Goal: Information Seeking & Learning: Learn about a topic

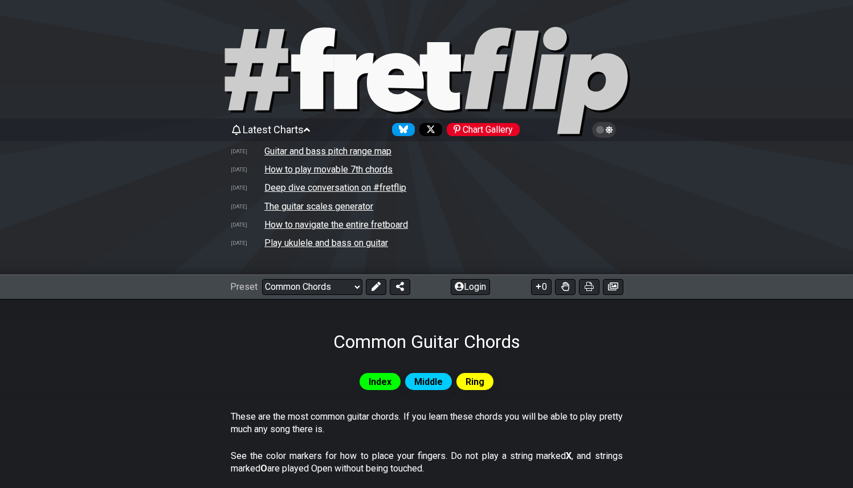
click at [385, 94] on icon at bounding box center [394, 82] width 57 height 59
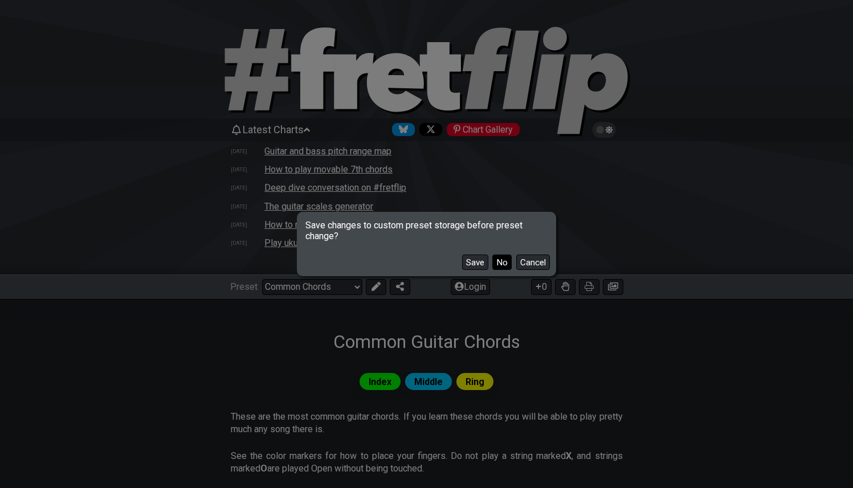
click at [504, 266] on button "No" at bounding box center [501, 262] width 19 height 15
select select "/welcome"
select select "C"
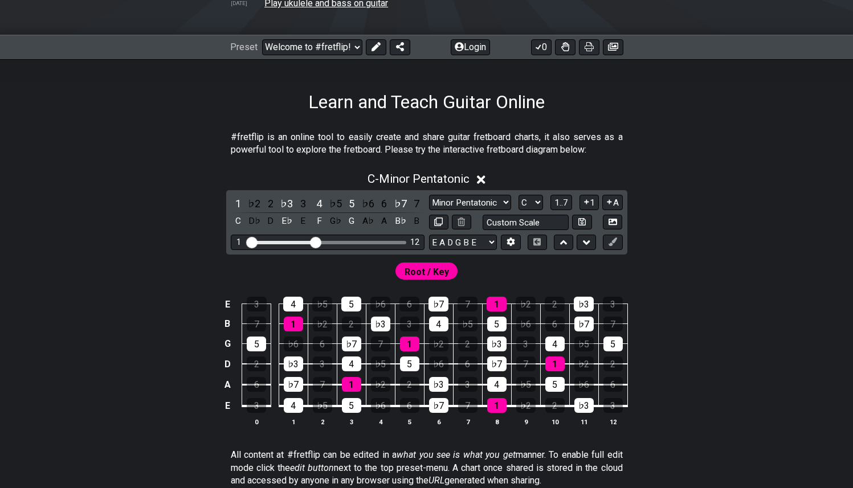
scroll to position [296, 0]
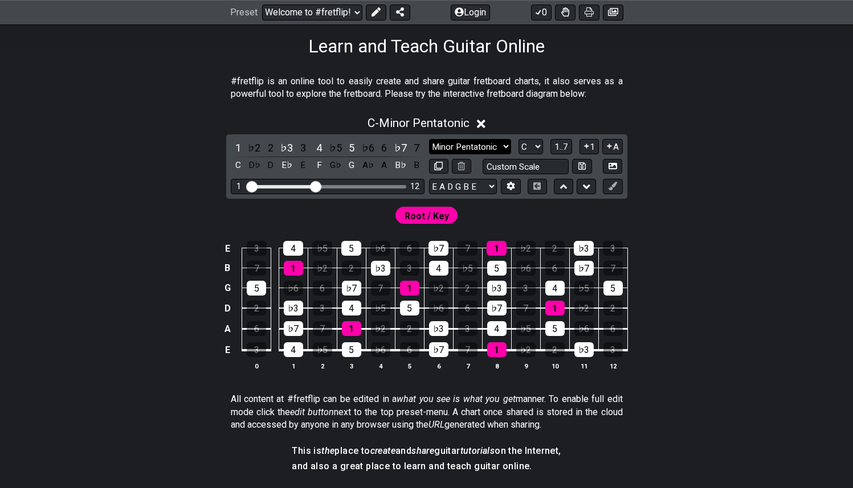
click at [495, 145] on select "Minor Pentatonic Click to edit Minor Pentatonic Major Pentatonic Minor Blues Ma…" at bounding box center [470, 146] width 82 height 15
click at [429, 139] on select "Minor Pentatonic Click to edit Minor Pentatonic Major Pentatonic Minor Blues Ma…" at bounding box center [470, 146] width 82 height 15
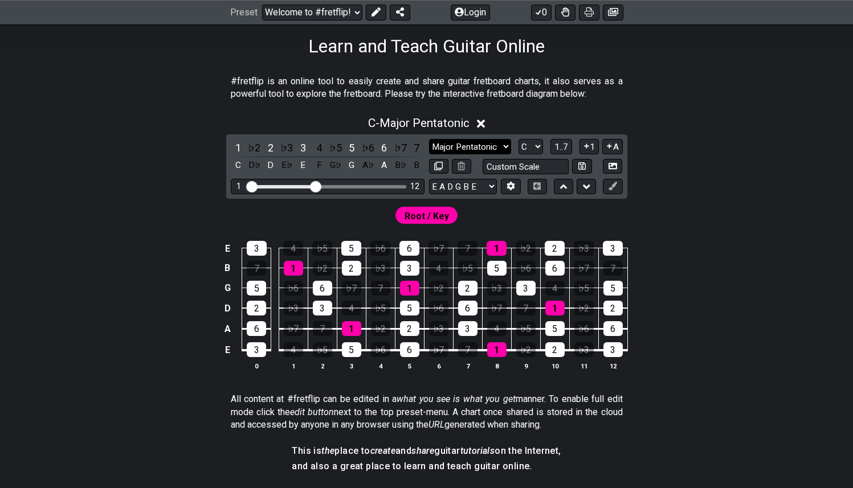
click at [488, 148] on select "Minor Pentatonic Click to edit Minor Pentatonic Major Pentatonic Minor Blues Ma…" at bounding box center [470, 146] width 82 height 15
select select "Mixolydian"
click at [429, 139] on select "Minor Pentatonic Click to edit Minor Pentatonic Major Pentatonic Minor Blues Ma…" at bounding box center [470, 146] width 82 height 15
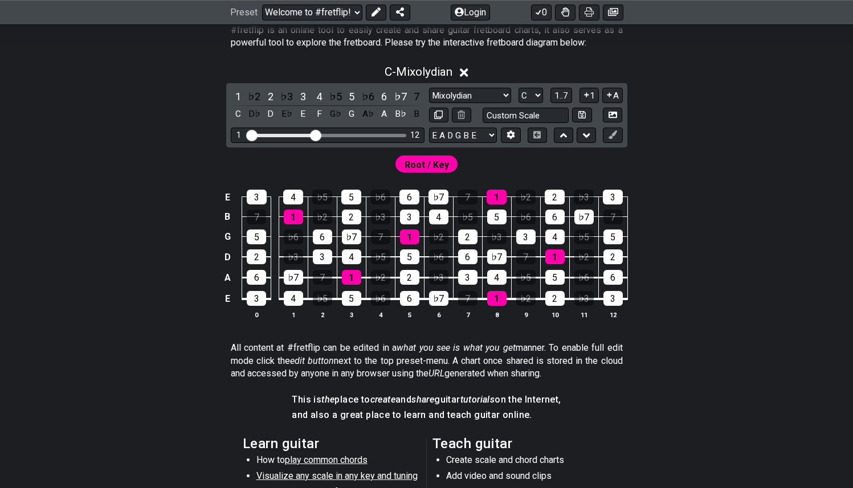
scroll to position [366, 0]
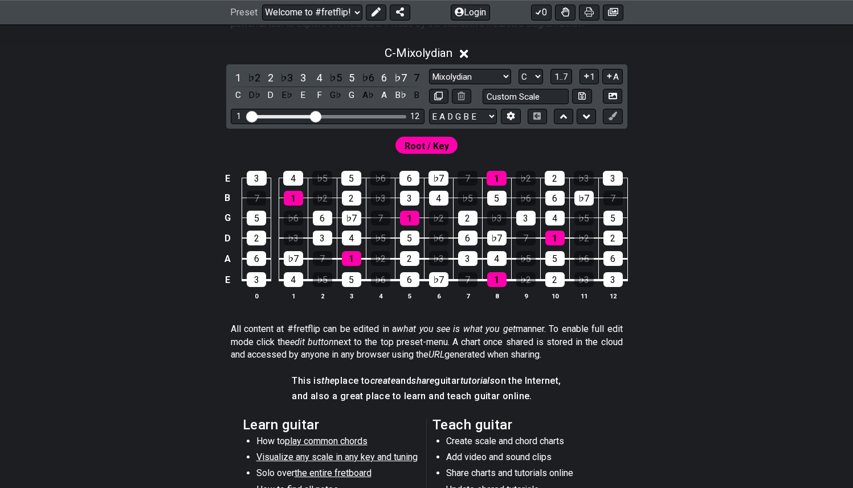
click at [330, 472] on span "the entire fretboard" at bounding box center [333, 473] width 77 height 11
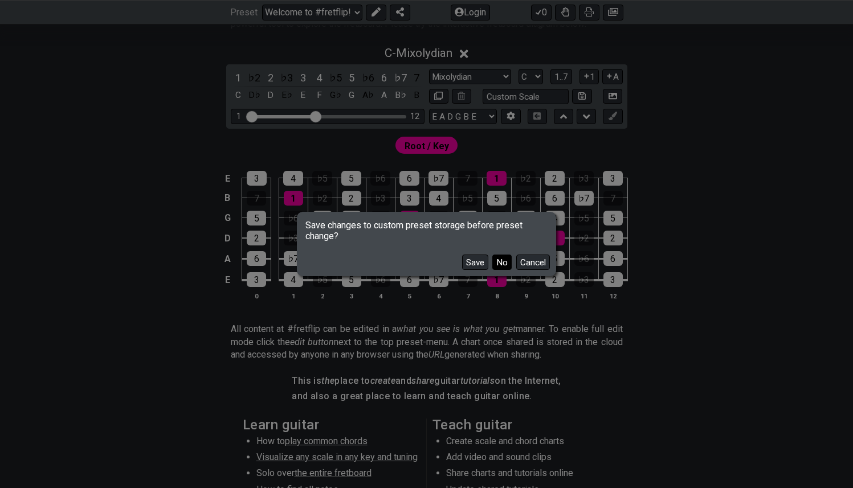
click at [506, 259] on button "No" at bounding box center [501, 262] width 19 height 15
select select "/how-to-solo"
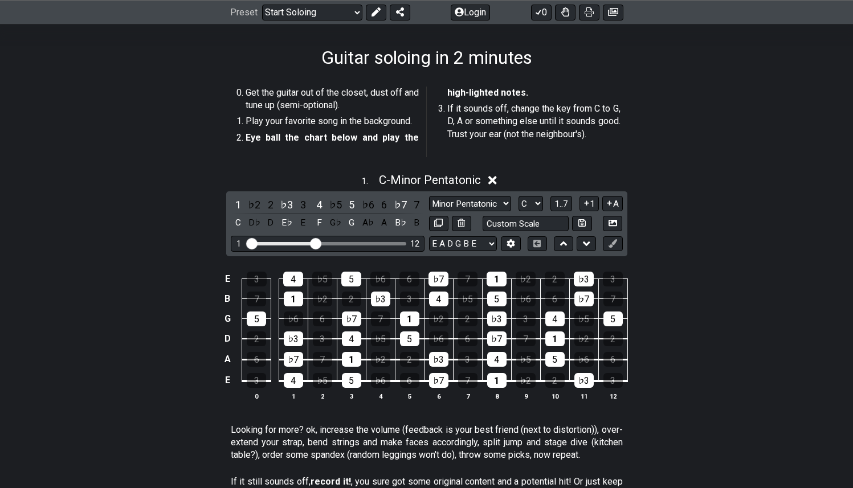
scroll to position [308, 0]
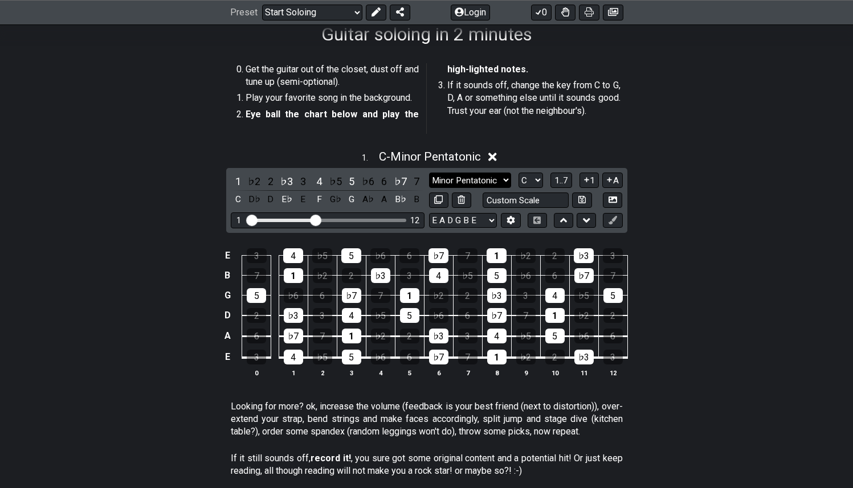
click at [499, 179] on select "Minor Pentatonic Root Minor Pentatonic Major Pentatonic Minor Blues Major Blues…" at bounding box center [470, 180] width 82 height 15
click at [429, 173] on select "Minor Pentatonic Root Minor Pentatonic Major Pentatonic Minor Blues Major Blues…" at bounding box center [470, 180] width 82 height 15
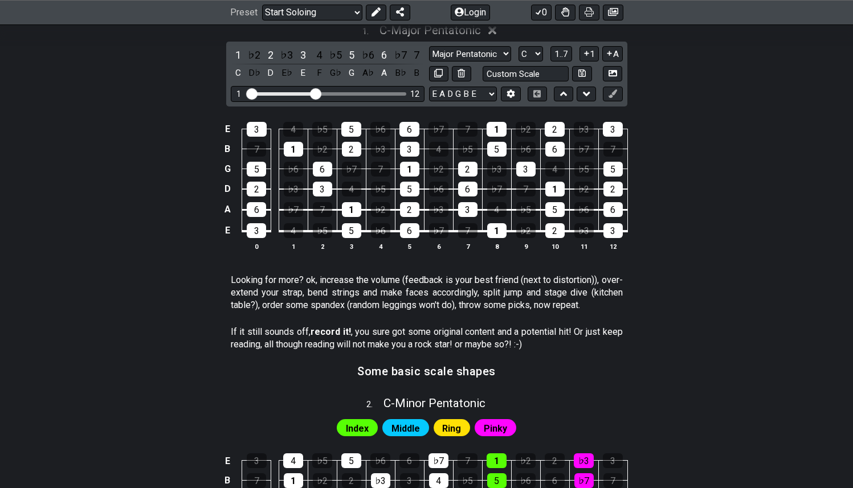
scroll to position [408, 0]
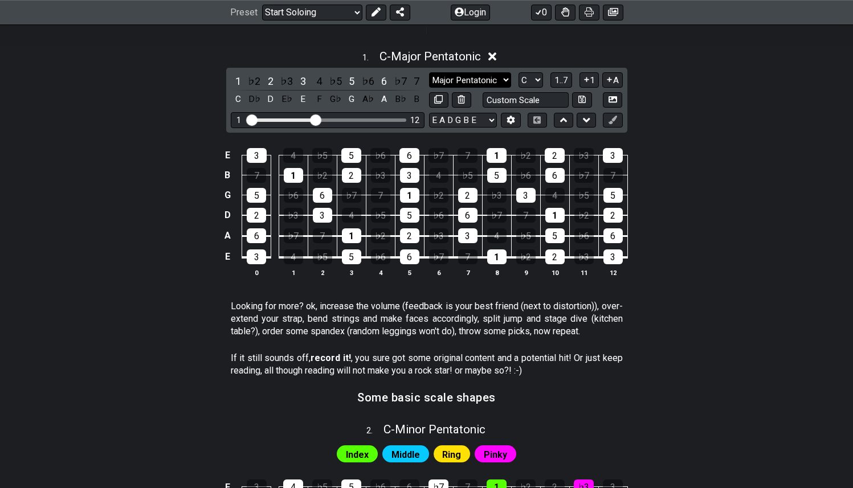
click at [488, 80] on select "Minor Pentatonic Root Minor Pentatonic Major Pentatonic Minor Blues Major Blues…" at bounding box center [470, 79] width 82 height 15
click at [429, 72] on select "Minor Pentatonic Root Minor Pentatonic Major Pentatonic Minor Blues Major Blues…" at bounding box center [470, 79] width 82 height 15
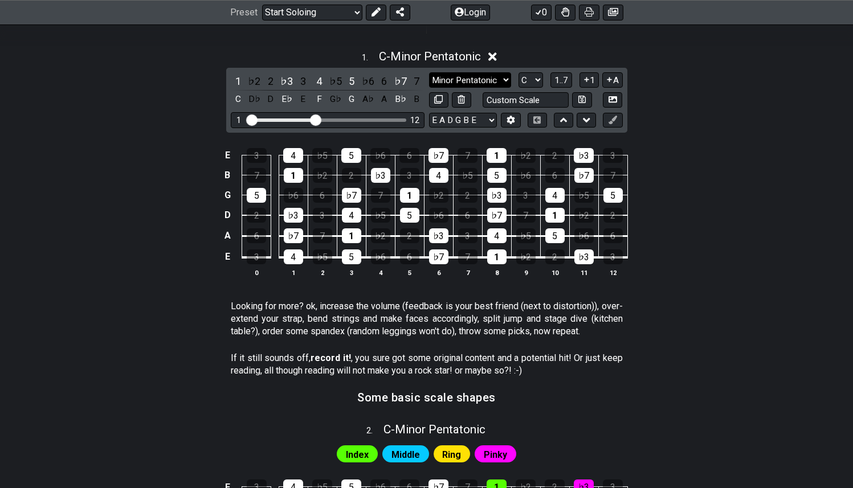
click at [496, 79] on select "Minor Pentatonic Root Minor Pentatonic Major Pentatonic Minor Blues Major Blues…" at bounding box center [470, 79] width 82 height 15
select select "Root"
click at [429, 72] on select "Minor Pentatonic Root Minor Pentatonic Major Pentatonic Minor Blues Major Blues…" at bounding box center [470, 79] width 82 height 15
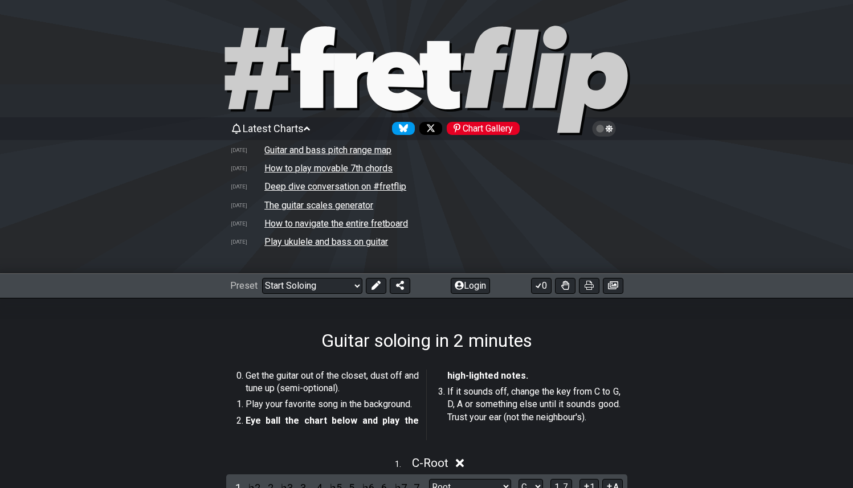
scroll to position [0, 0]
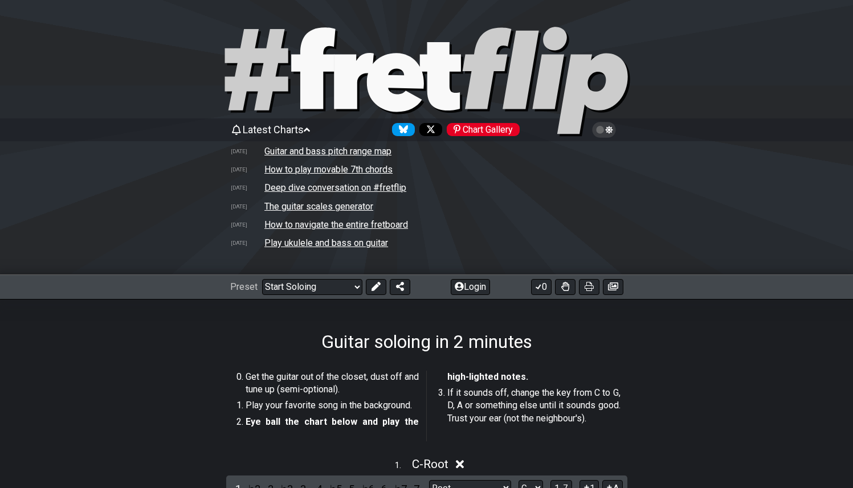
click at [705, 375] on section "Get the guitar out of the closet, dust off and tune up (semi-optional). Play yo…" at bounding box center [426, 408] width 853 height 84
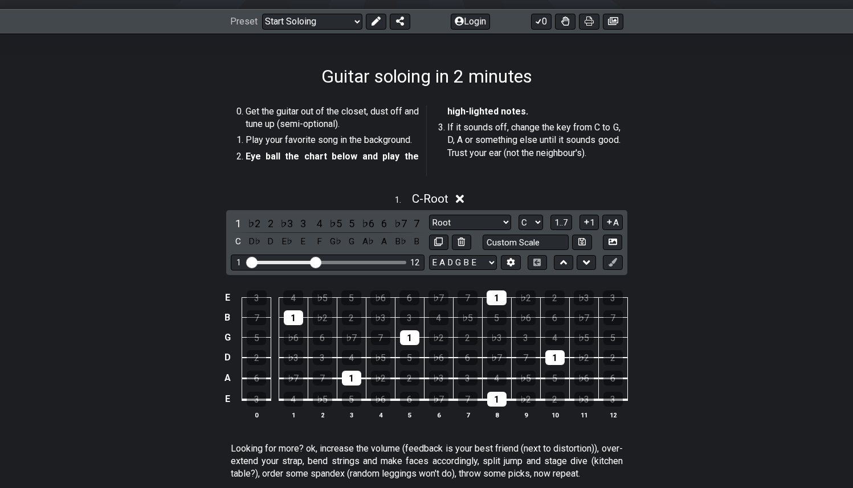
scroll to position [331, 0]
